Goal: Information Seeking & Learning: Learn about a topic

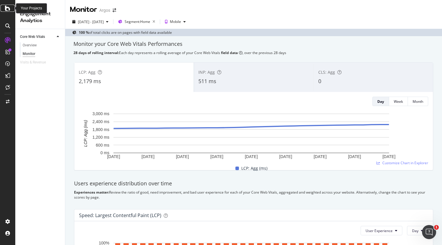
click at [8, 9] on icon at bounding box center [7, 8] width 5 height 7
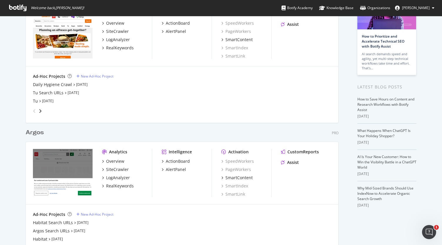
scroll to position [78, 0]
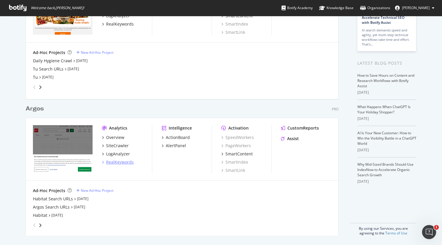
click at [129, 161] on div "RealKeywords" at bounding box center [120, 162] width 28 height 6
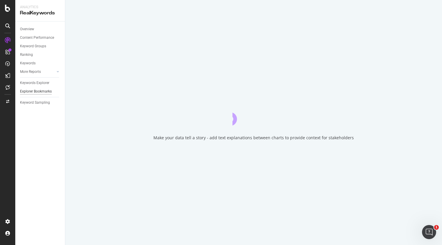
click at [48, 92] on div "Explorer Bookmarks" at bounding box center [36, 91] width 32 height 6
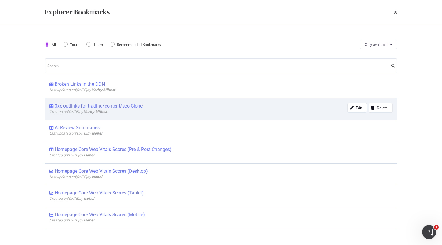
scroll to position [49, 0]
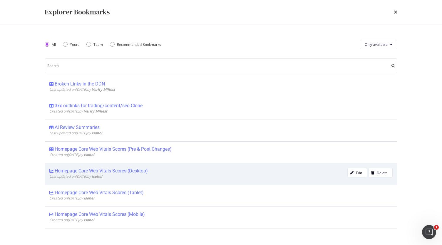
drag, startPoint x: 136, startPoint y: 176, endPoint x: 95, endPoint y: 173, distance: 40.7
click at [95, 174] on span "Last updated on [DATE] by [PERSON_NAME]" at bounding box center [75, 176] width 53 height 5
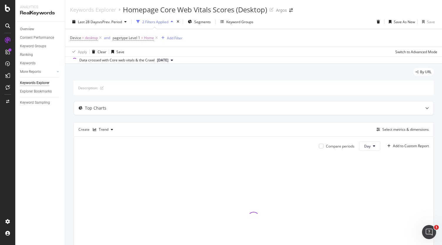
click at [107, 171] on div at bounding box center [253, 217] width 350 height 124
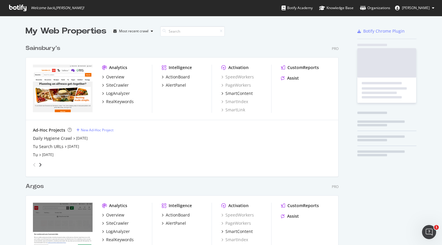
scroll to position [240, 432]
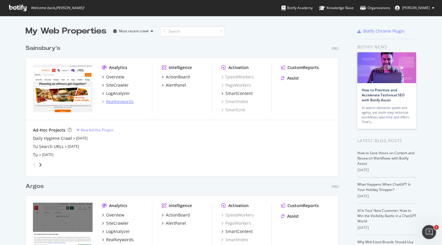
click at [126, 101] on div "RealKeywords" at bounding box center [120, 102] width 28 height 6
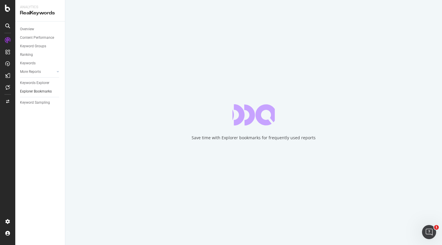
click at [51, 93] on link "Explorer Bookmarks" at bounding box center [40, 91] width 41 height 6
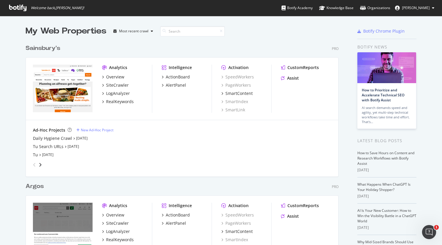
scroll to position [240, 432]
click at [125, 238] on div "RealKeywords" at bounding box center [120, 240] width 28 height 6
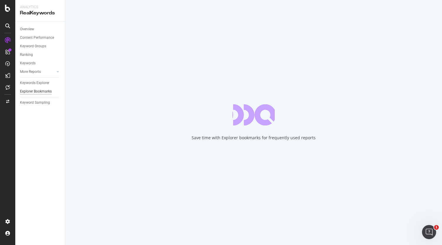
click at [43, 91] on div "Explorer Bookmarks" at bounding box center [36, 91] width 32 height 6
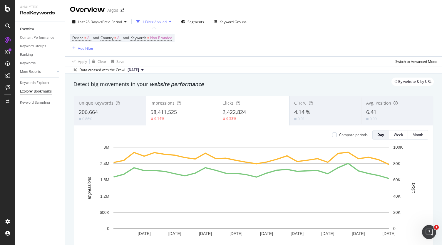
click at [49, 91] on div "Explorer Bookmarks" at bounding box center [36, 91] width 32 height 6
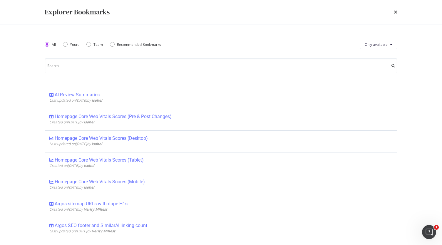
scroll to position [83, 0]
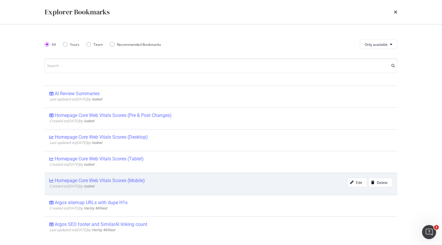
click at [143, 178] on div "Homepage Core Web Vitals Scores (Mobile)" at bounding box center [100, 181] width 90 height 6
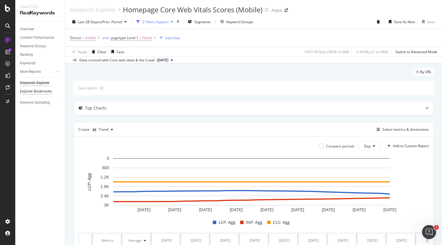
click at [46, 91] on div "Explorer Bookmarks" at bounding box center [36, 91] width 32 height 6
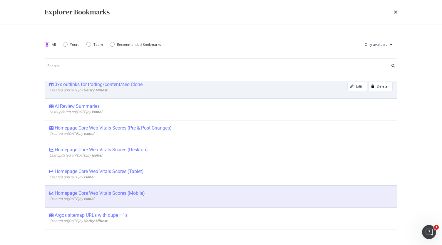
scroll to position [70, 0]
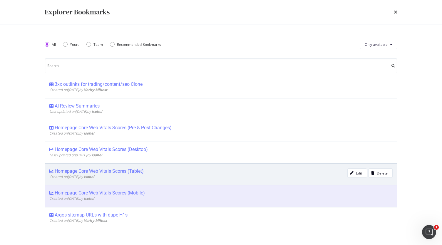
click at [140, 172] on div "Homepage Core Web Vitals Scores (Tablet)" at bounding box center [99, 171] width 89 height 6
